Goal: Task Accomplishment & Management: Use online tool/utility

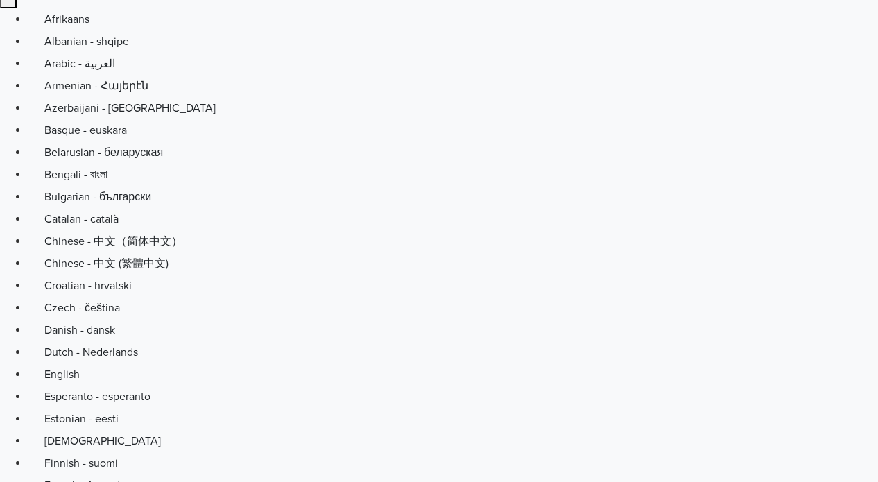
scroll to position [132, 0]
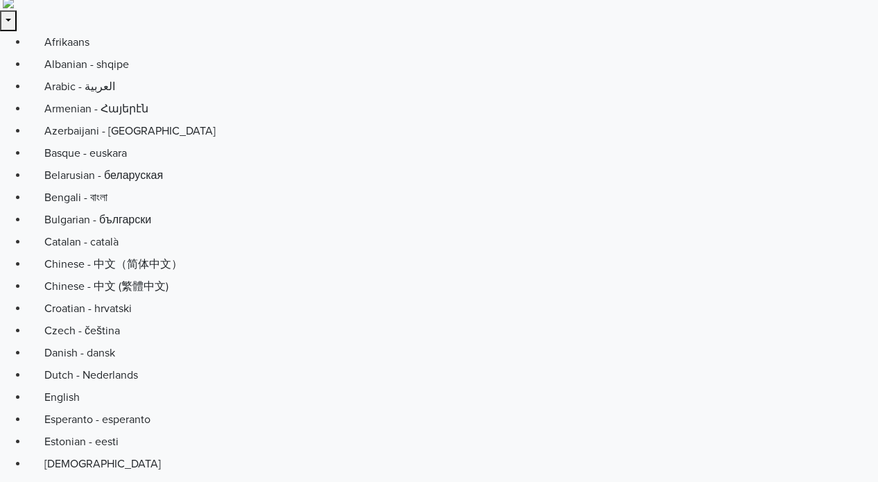
scroll to position [0, 0]
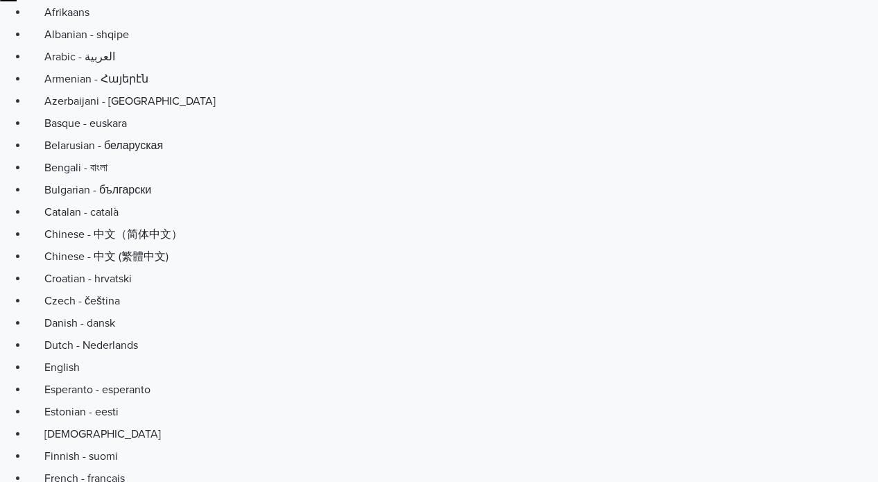
drag, startPoint x: 148, startPoint y: 370, endPoint x: 109, endPoint y: 352, distance: 43.4
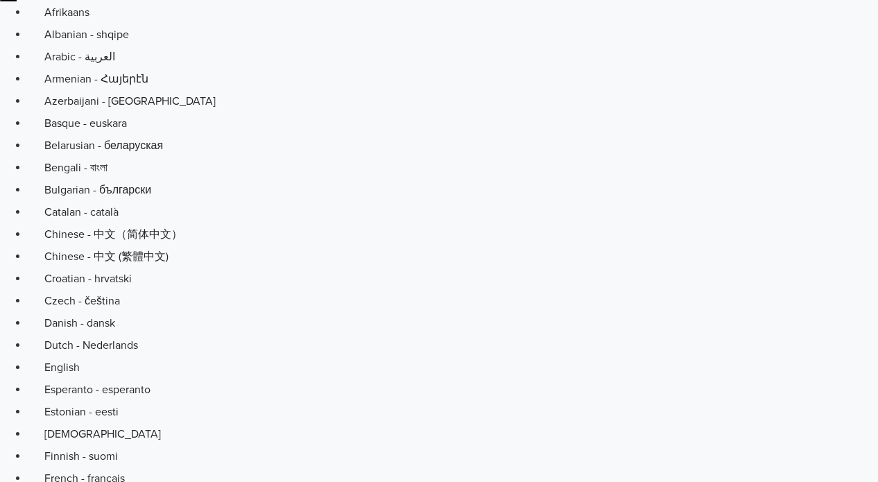
drag, startPoint x: 616, startPoint y: 208, endPoint x: 399, endPoint y: 250, distance: 221.1
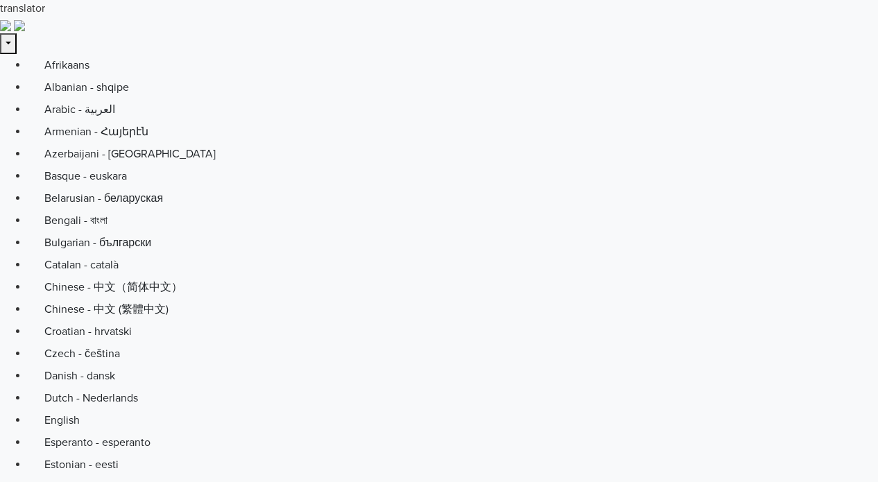
scroll to position [0, 0]
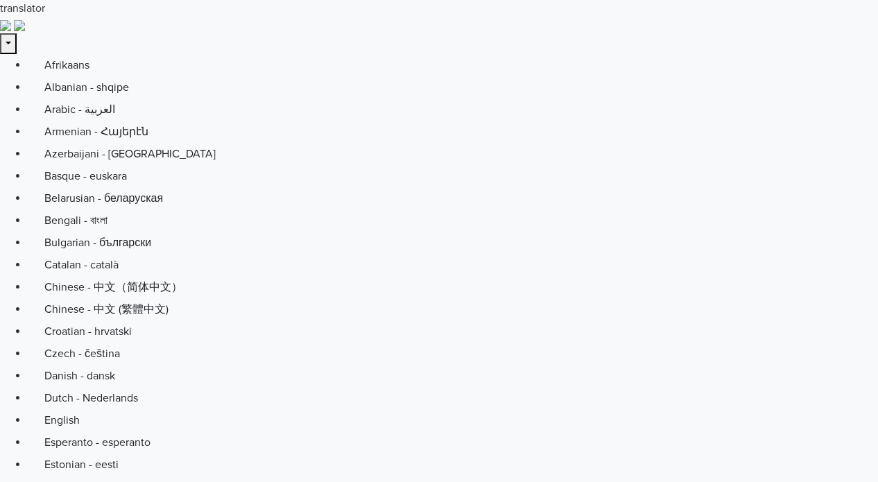
drag, startPoint x: 701, startPoint y: 66, endPoint x: 647, endPoint y: 85, distance: 57.5
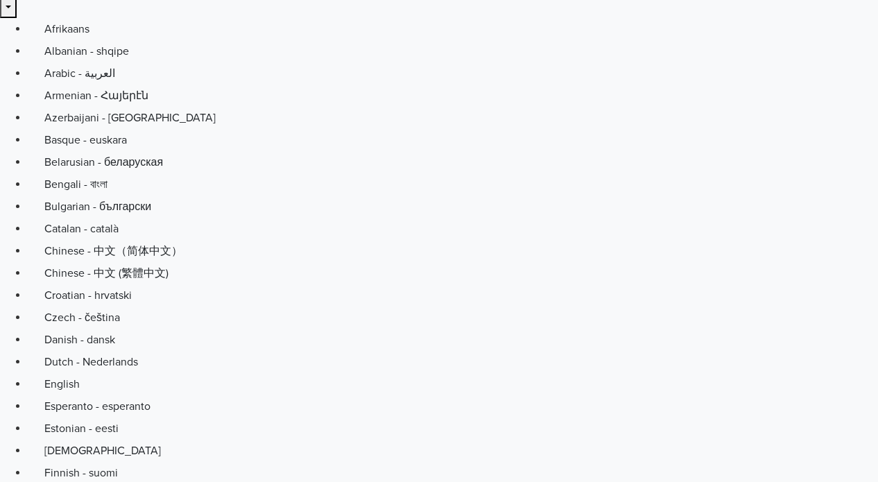
scroll to position [53, 0]
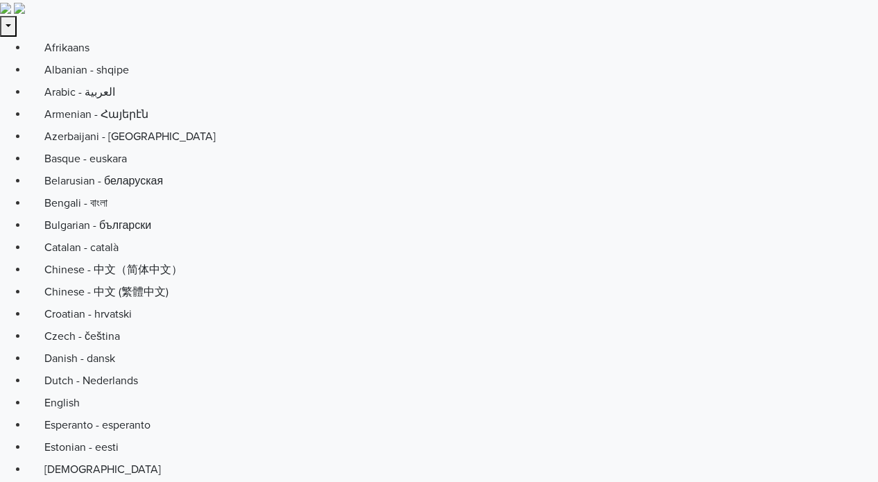
scroll to position [0, 0]
